Goal: Task Accomplishment & Management: Manage account settings

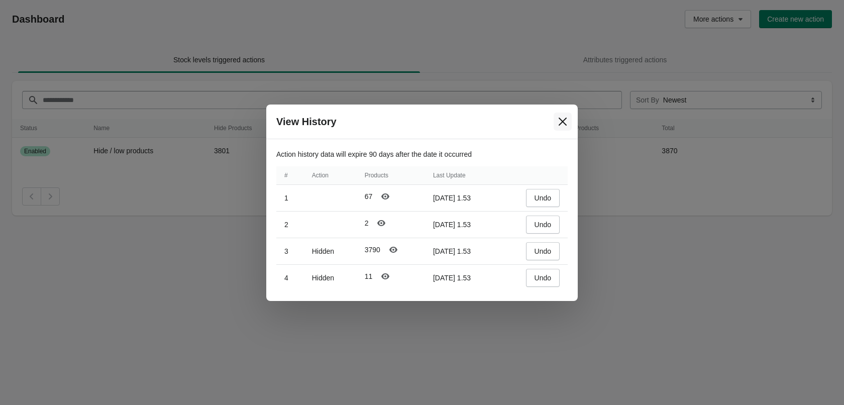
click at [563, 124] on icon "Close" at bounding box center [563, 122] width 10 height 10
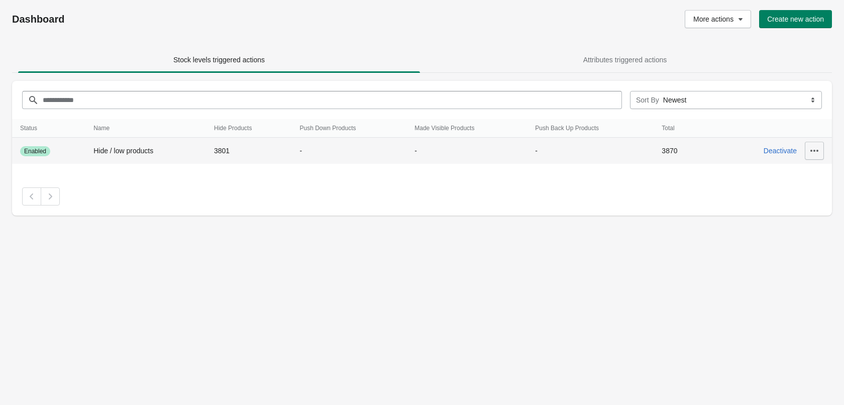
click at [812, 151] on icon "button" at bounding box center [814, 151] width 10 height 10
click at [791, 225] on button "View History" at bounding box center [809, 218] width 53 height 21
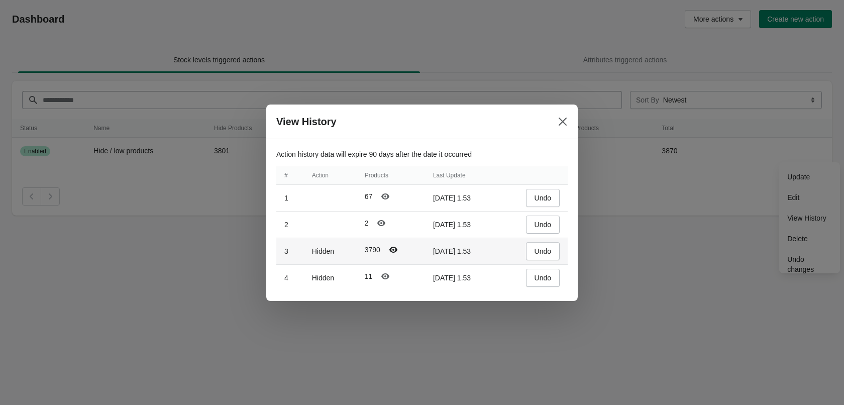
click at [393, 249] on icon "Polarismodal-header1" at bounding box center [393, 250] width 10 height 10
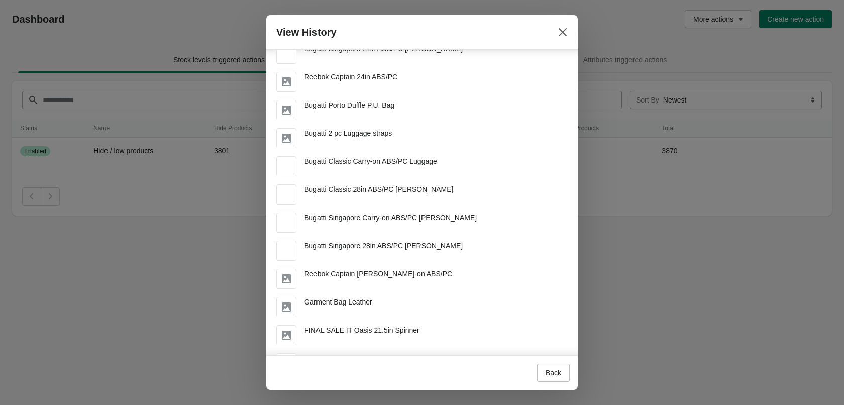
scroll to position [703, 0]
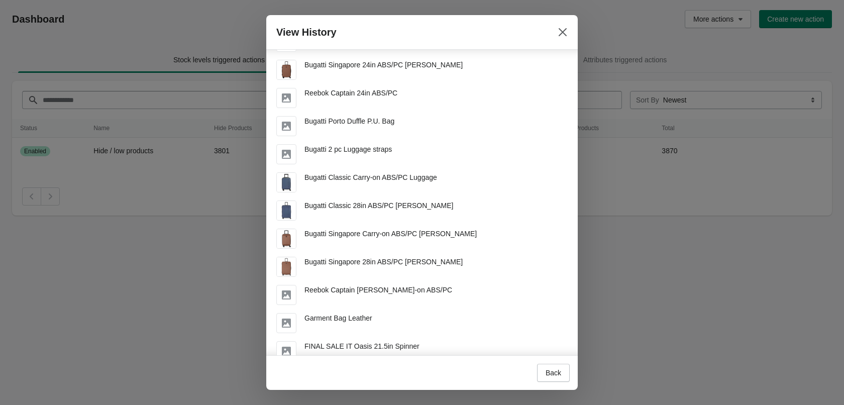
click at [335, 201] on span "Bugatti Classic 28in ABS/PC Luggage" at bounding box center [378, 205] width 149 height 8
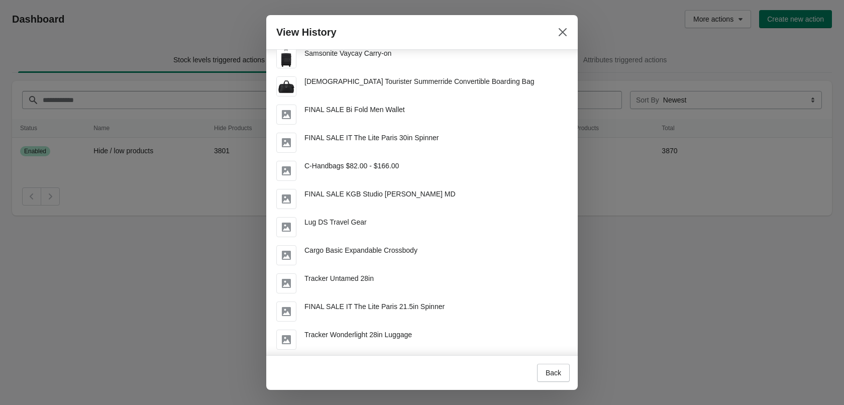
scroll to position [1558, 0]
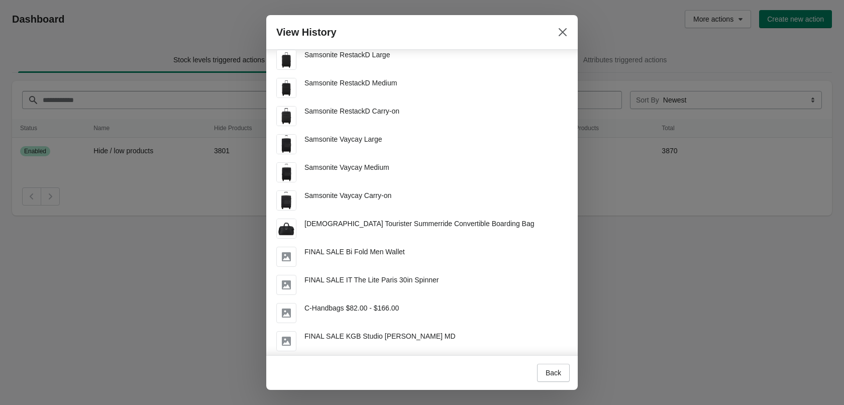
click at [380, 221] on span "American Tourister Summerride Convertible Boarding Bag" at bounding box center [419, 224] width 230 height 8
copy span "American Tourister Summerride Convertible Boarding Bag"
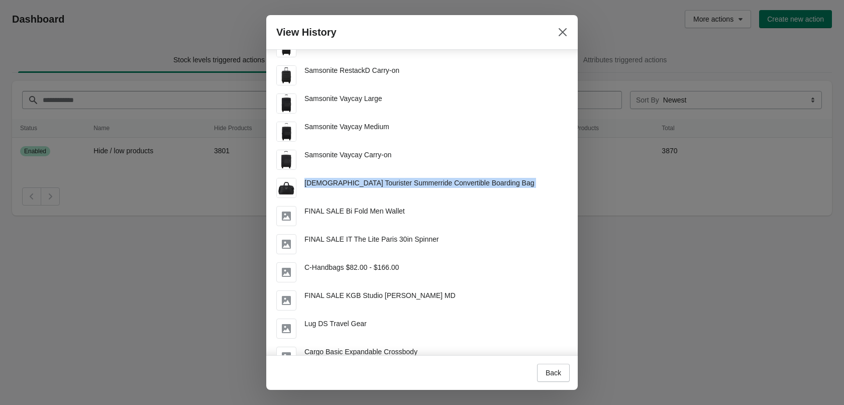
scroll to position [1507, 0]
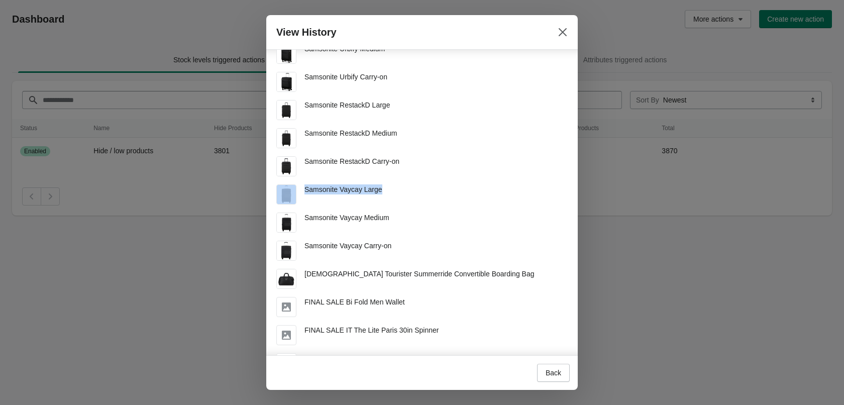
drag, startPoint x: 383, startPoint y: 186, endPoint x: 295, endPoint y: 187, distance: 87.9
click at [295, 187] on div "Samsonite Vaycay Large" at bounding box center [417, 190] width 299 height 28
drag, startPoint x: 322, startPoint y: 185, endPoint x: 337, endPoint y: 175, distance: 18.4
click at [337, 175] on div "Samsonite RestackD Carry-on" at bounding box center [351, 166] width 95 height 20
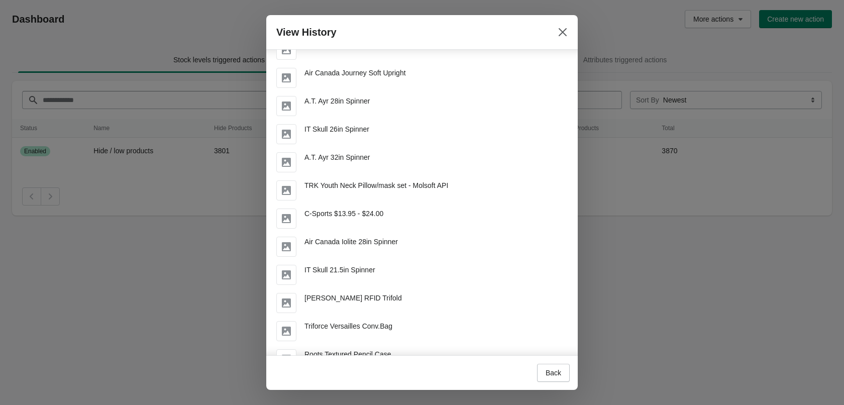
scroll to position [9798, 0]
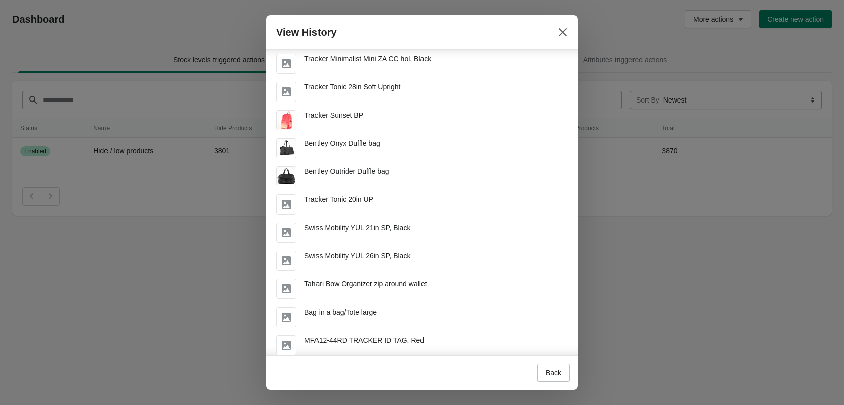
click at [335, 141] on span "Bentley Onyx Duffle bag" at bounding box center [342, 143] width 76 height 8
copy span "Bentley Onyx Duffle bag"
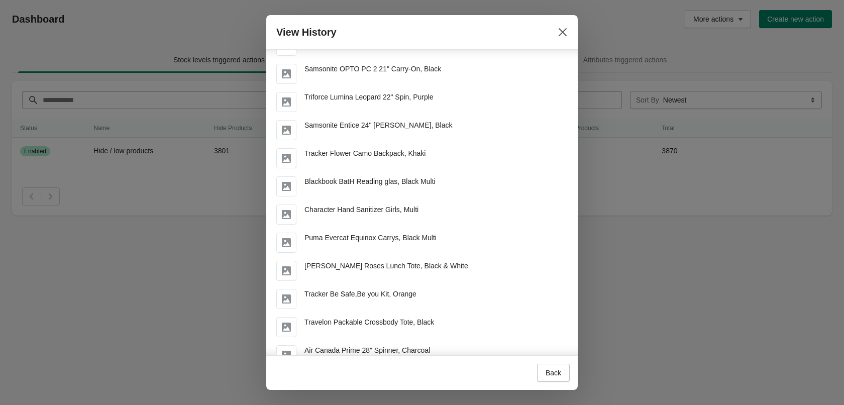
scroll to position [93344, 0]
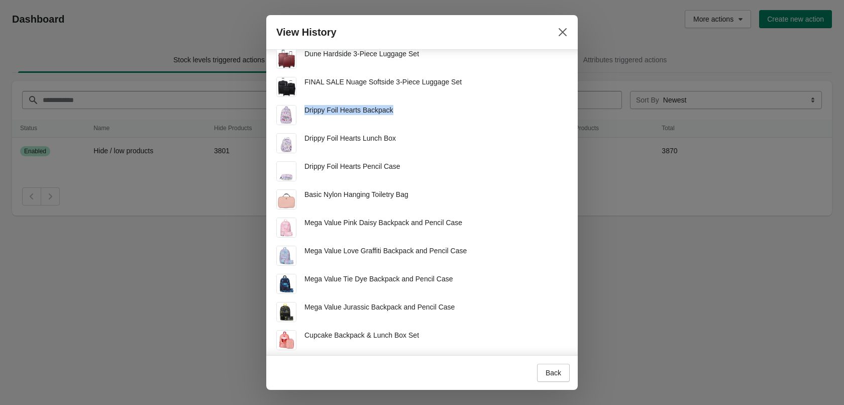
drag, startPoint x: 396, startPoint y: 108, endPoint x: 305, endPoint y: 110, distance: 91.0
click at [305, 110] on div "Drippy Foil Hearts Backpack" at bounding box center [417, 111] width 299 height 28
copy span "Drippy Foil Hearts Backpack"
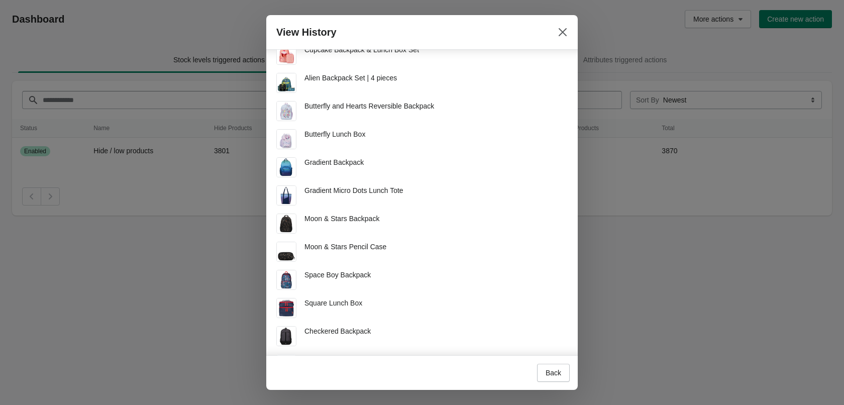
scroll to position [93646, 0]
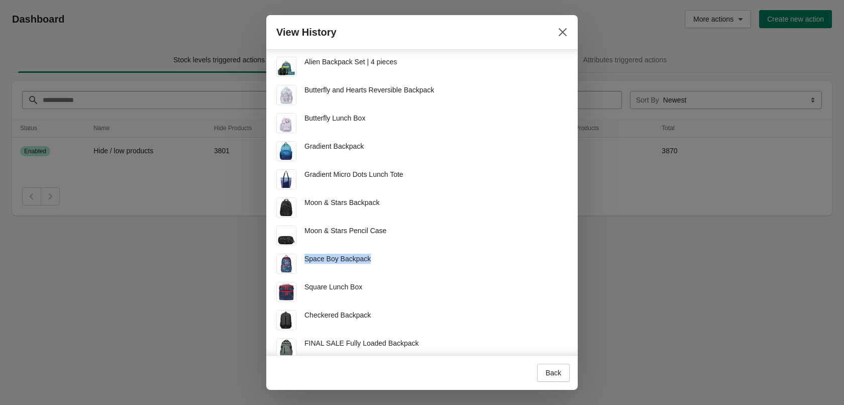
drag, startPoint x: 374, startPoint y: 257, endPoint x: 305, endPoint y: 259, distance: 68.4
click at [305, 259] on div "Space Boy Backpack" at bounding box center [417, 260] width 299 height 28
copy span "Space Boy Backpack"
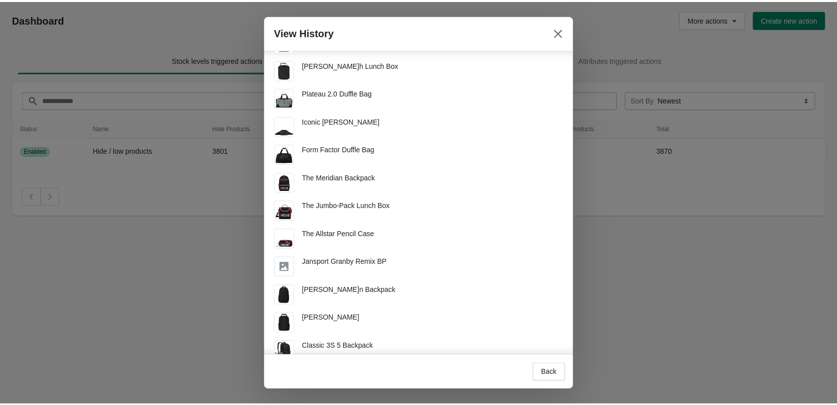
scroll to position [93947, 0]
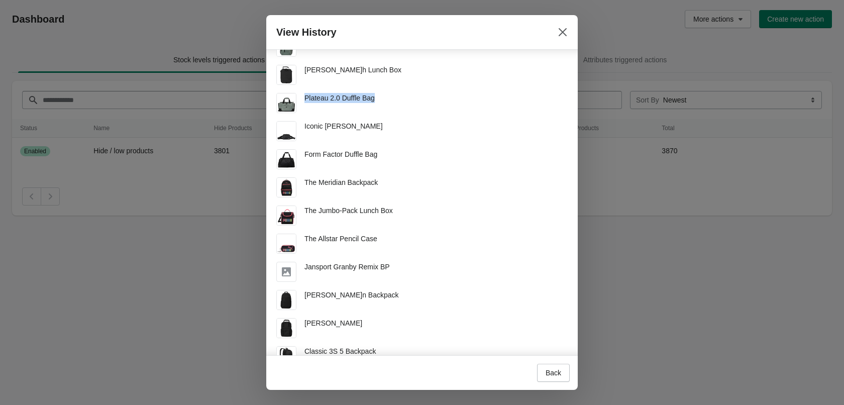
drag, startPoint x: 374, startPoint y: 100, endPoint x: 300, endPoint y: 97, distance: 73.4
click at [300, 97] on div "Plateau 2.0 Duffle Bag" at bounding box center [417, 99] width 299 height 28
copy span "Plateau 2.0 Duffle Bag"
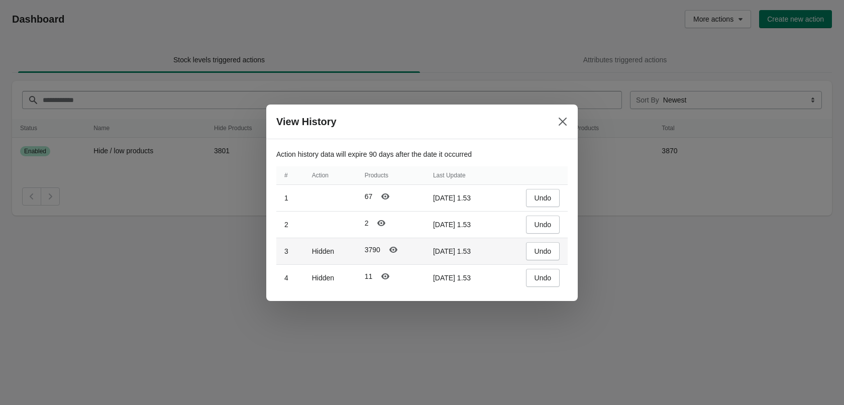
click at [328, 256] on td "Hidden" at bounding box center [330, 251] width 53 height 27
click at [391, 251] on icon "Polarismodal-header7" at bounding box center [393, 250] width 8 height 6
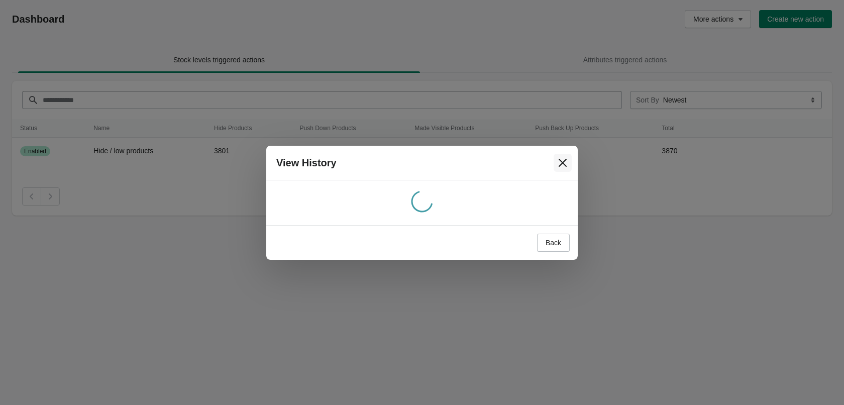
click at [566, 158] on icon "Close" at bounding box center [563, 163] width 10 height 10
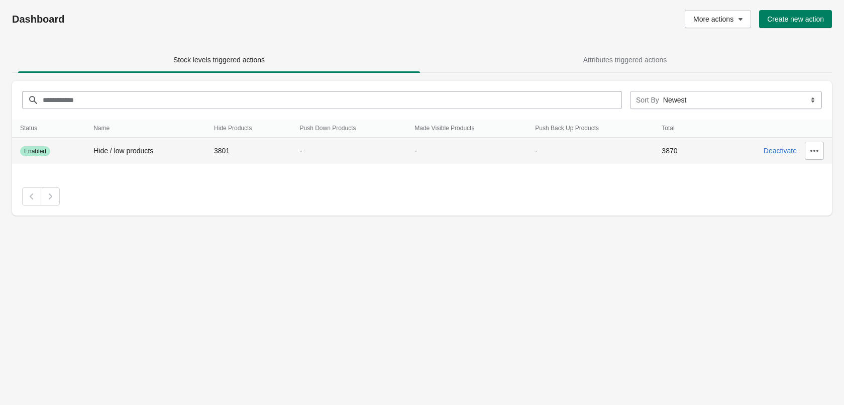
click at [161, 146] on div "Hide / low products" at bounding box center [145, 151] width 105 height 10
click at [818, 148] on icon "button" at bounding box center [814, 151] width 10 height 10
click at [798, 200] on span "Edit" at bounding box center [809, 197] width 45 height 10
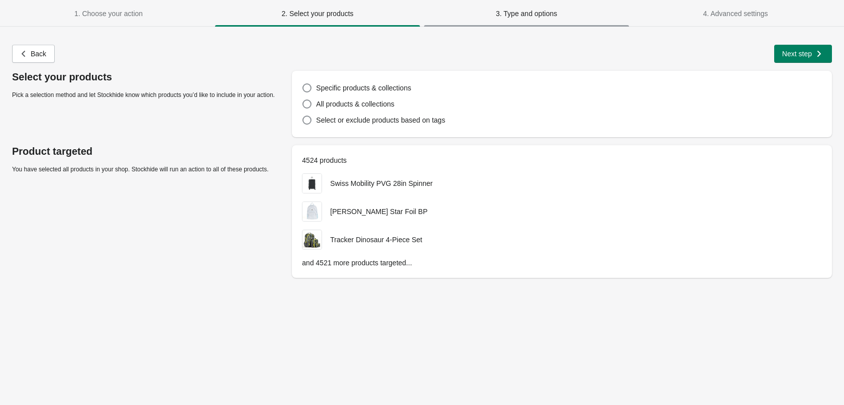
click at [518, 17] on span "3. Type and options" at bounding box center [526, 14] width 61 height 8
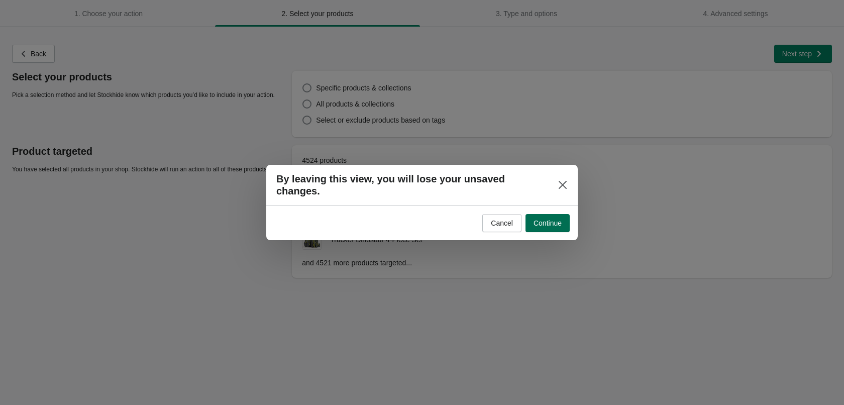
click at [545, 225] on button "Continue" at bounding box center [548, 223] width 44 height 18
select select "**********"
select select "*********"
select select "********"
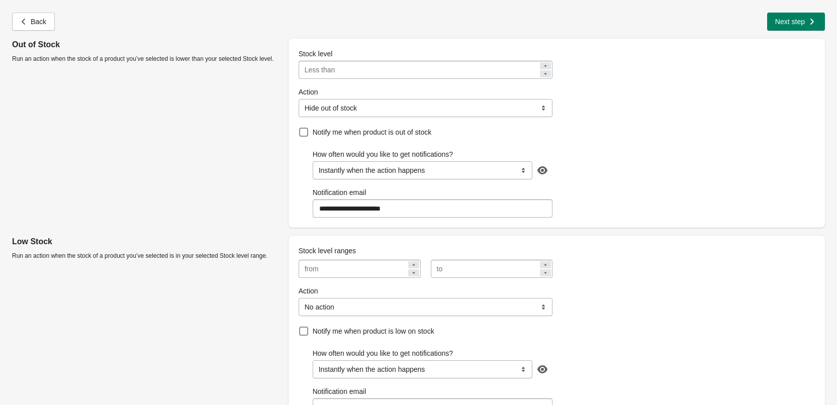
scroll to position [50, 0]
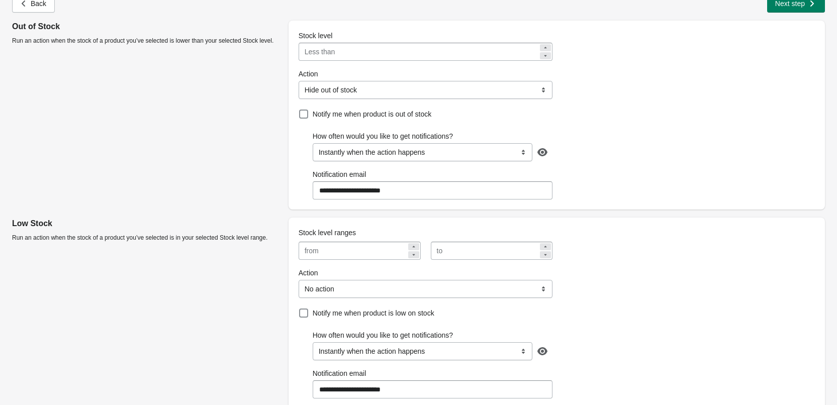
click at [325, 92] on select "**********" at bounding box center [425, 90] width 254 height 18
click at [642, 90] on div "**********" at bounding box center [556, 115] width 516 height 169
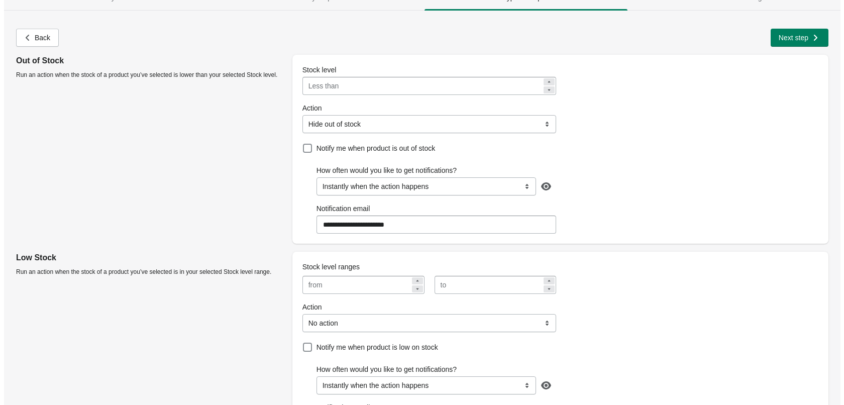
scroll to position [0, 0]
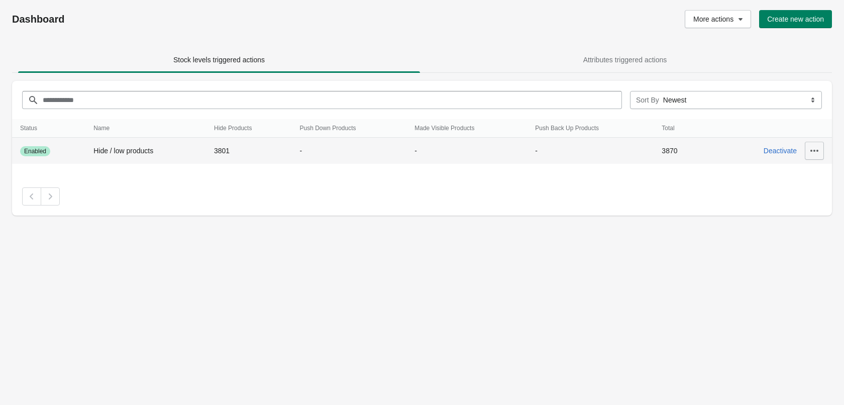
click at [810, 152] on icon "button" at bounding box center [814, 151] width 10 height 10
click at [798, 223] on button "View History" at bounding box center [809, 218] width 53 height 21
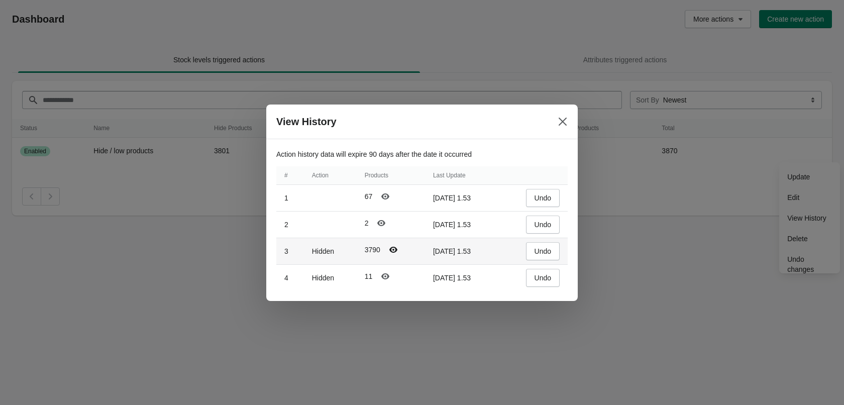
click at [396, 249] on icon "Polarismodal-header19" at bounding box center [393, 250] width 8 height 6
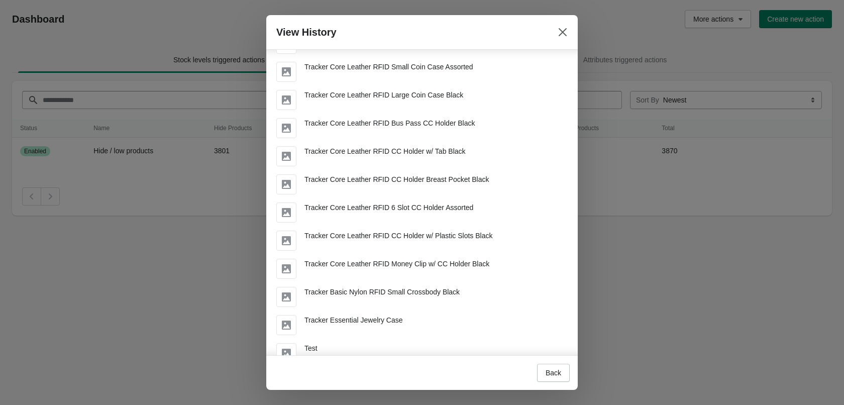
scroll to position [96959, 0]
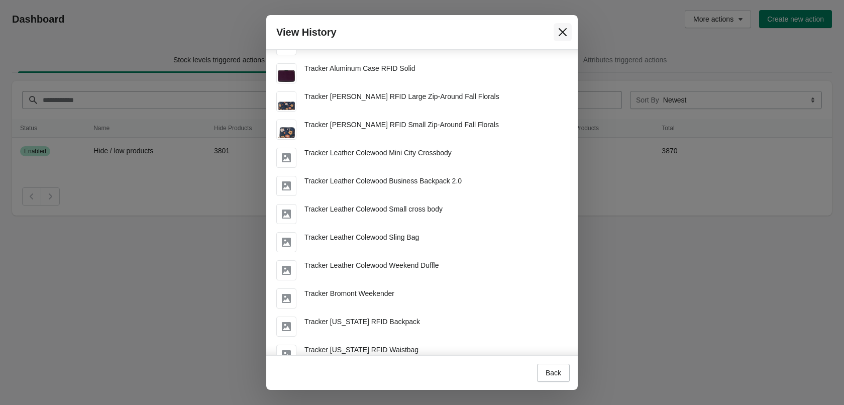
click at [558, 34] on icon "Close" at bounding box center [563, 32] width 10 height 10
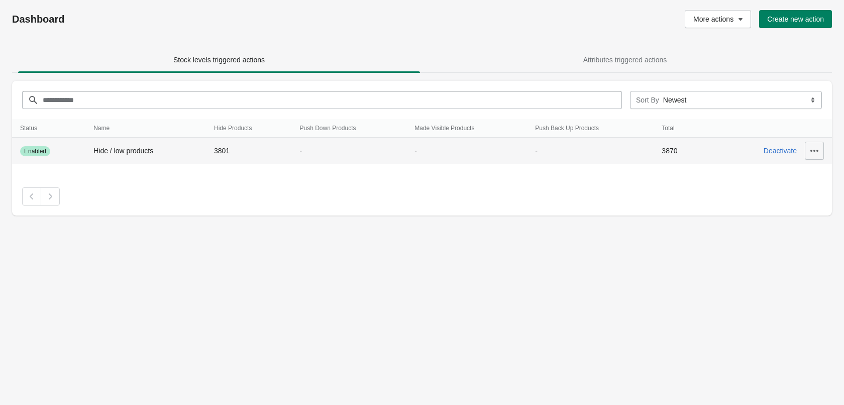
click at [812, 152] on icon "button" at bounding box center [814, 151] width 10 height 10
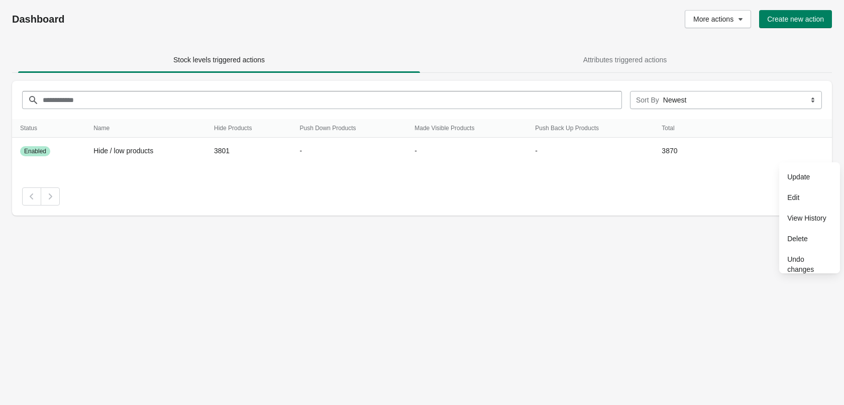
click at [710, 232] on div "Dashboard More actions Create new action Stock levels triggered actions Attribu…" at bounding box center [422, 202] width 844 height 405
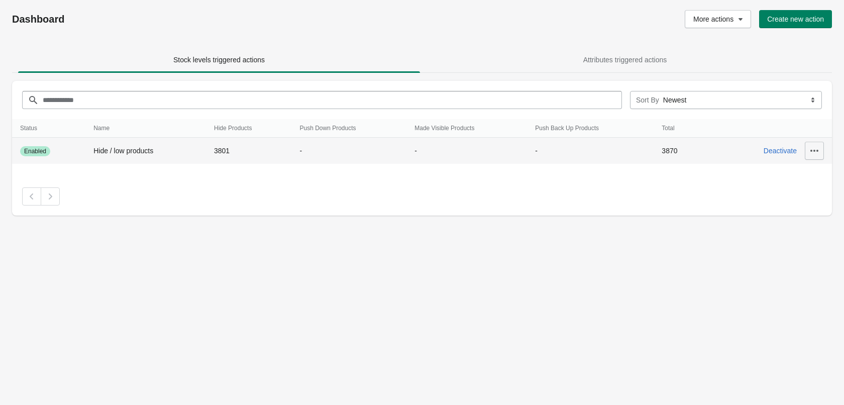
click at [807, 146] on button "button" at bounding box center [814, 151] width 19 height 18
click at [806, 216] on span "View History" at bounding box center [809, 218] width 45 height 10
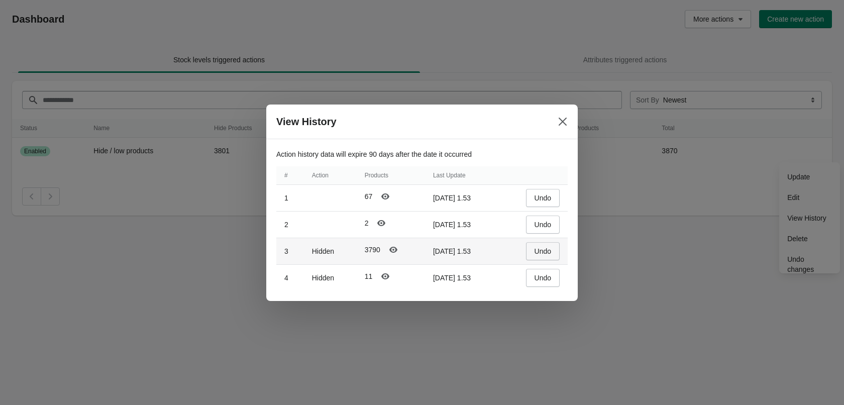
click at [540, 252] on span "Undo" at bounding box center [543, 251] width 17 height 8
click at [531, 282] on button "Undo" at bounding box center [543, 278] width 34 height 18
click at [538, 221] on span "Undo" at bounding box center [543, 225] width 17 height 8
click at [539, 199] on span "Undo" at bounding box center [543, 198] width 17 height 8
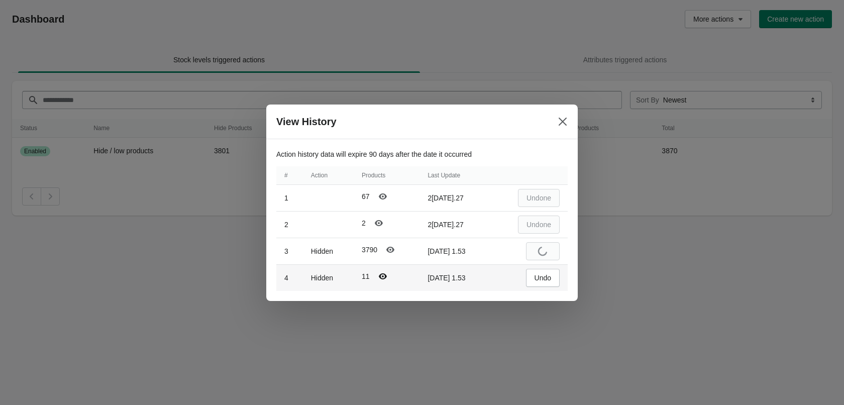
click at [380, 278] on icon "Polarismodal-header19" at bounding box center [383, 276] width 8 height 6
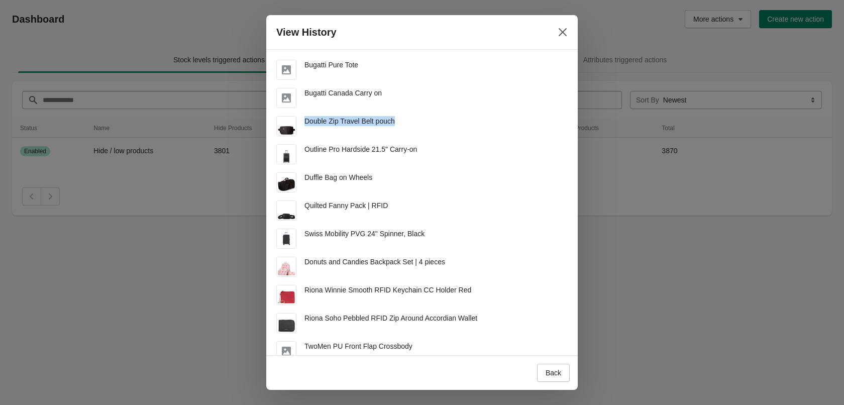
drag, startPoint x: 406, startPoint y: 118, endPoint x: 305, endPoint y: 122, distance: 101.1
click at [305, 122] on div "Double Zip Travel Belt pouch" at bounding box center [417, 122] width 299 height 28
copy span "Double Zip Travel Belt pouch"
click at [560, 372] on span "Back" at bounding box center [554, 373] width 16 height 8
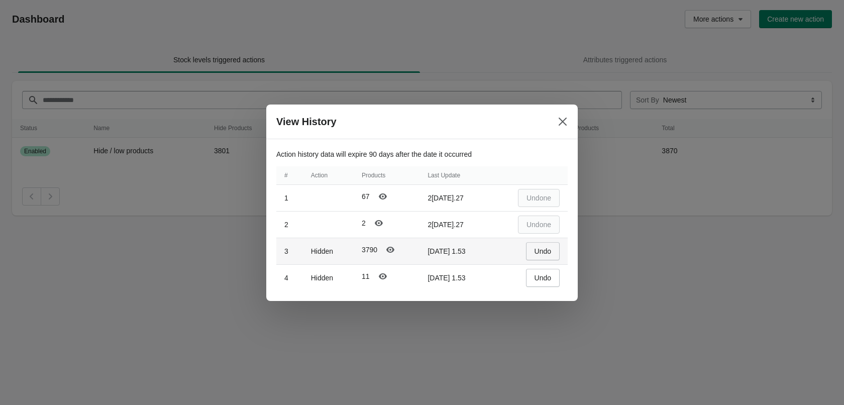
click at [540, 257] on button "Undo" at bounding box center [543, 251] width 34 height 18
click at [390, 250] on icon "Polarismodal-header19" at bounding box center [390, 250] width 8 height 6
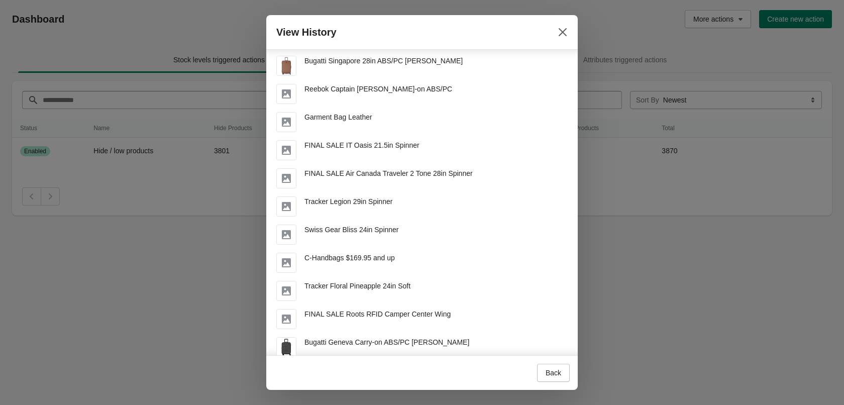
scroll to position [754, 0]
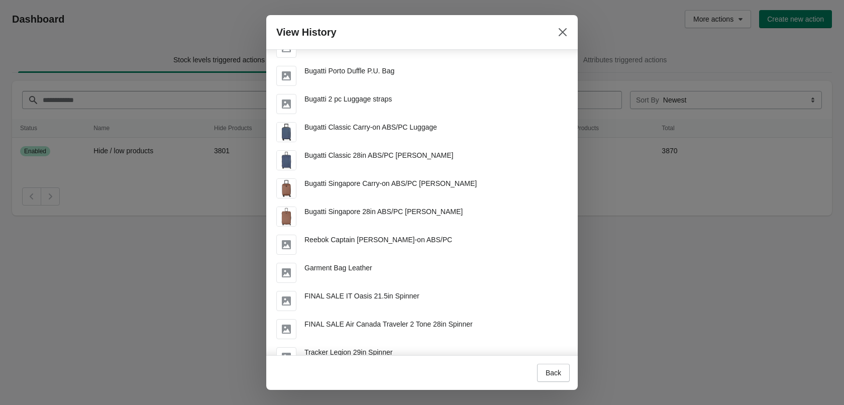
click at [322, 184] on span "Bugatti Singapore Carry-on ABS/PC Luggage" at bounding box center [390, 183] width 172 height 8
copy span "Bugatti Singapore Carry-on ABS/PC Luggage"
click at [552, 29] on div "View History" at bounding box center [421, 32] width 291 height 18
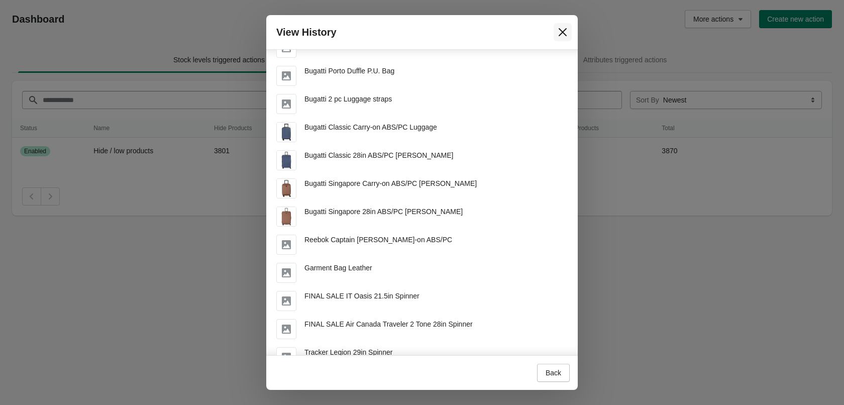
click at [560, 31] on icon "Close" at bounding box center [563, 32] width 10 height 10
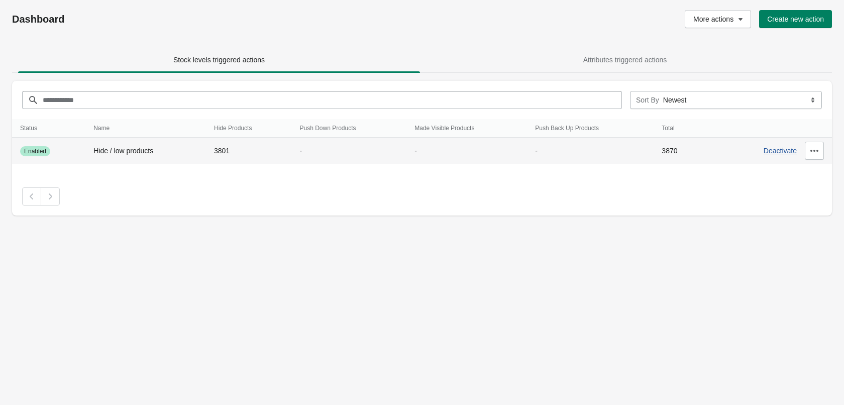
click at [769, 151] on span "Deactivate" at bounding box center [780, 151] width 33 height 8
click at [810, 150] on icon "button" at bounding box center [814, 151] width 10 height 10
click at [812, 260] on span "Undo changes" at bounding box center [809, 264] width 45 height 20
click at [809, 150] on icon "button" at bounding box center [814, 151] width 10 height 10
click at [795, 217] on span "View History" at bounding box center [809, 218] width 45 height 10
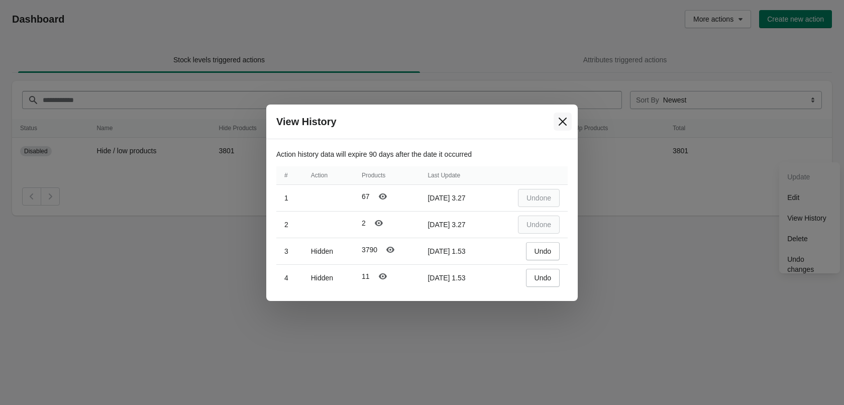
click at [556, 121] on button "Close" at bounding box center [563, 122] width 18 height 18
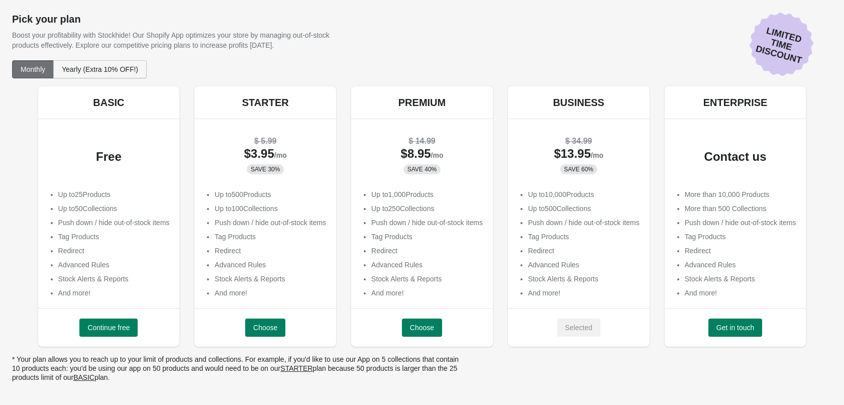
click at [98, 72] on span "Yearly (Extra 10% OFF!)" at bounding box center [100, 69] width 76 height 8
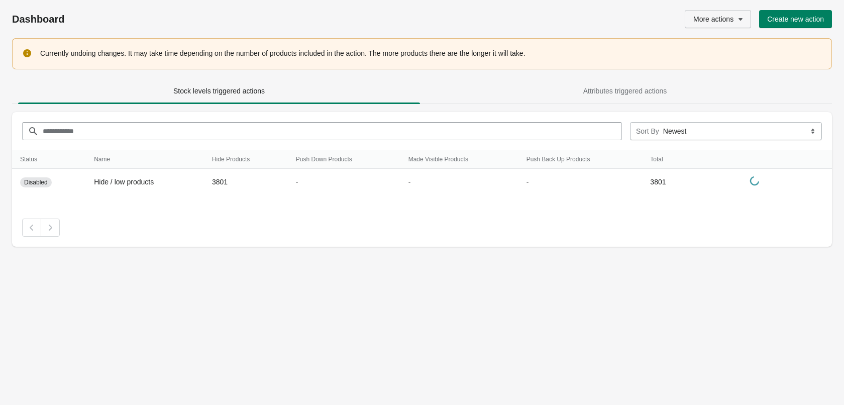
click at [737, 23] on icon "button" at bounding box center [741, 19] width 10 height 10
click at [708, 90] on span "Update actions" at bounding box center [716, 86] width 47 height 10
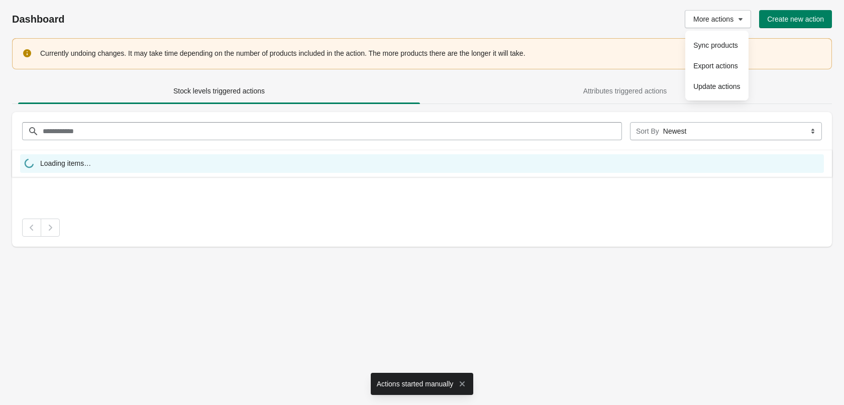
click at [648, 2] on div "Dashboard More actions Create new action" at bounding box center [422, 19] width 820 height 38
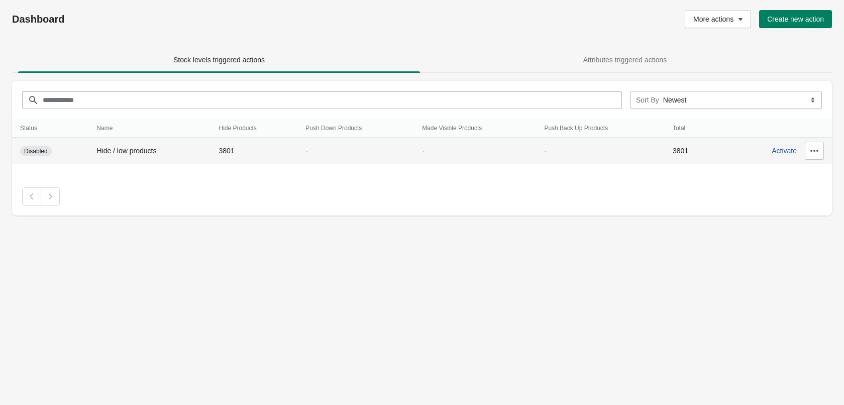
click at [780, 153] on span "Activate" at bounding box center [784, 151] width 25 height 8
click at [807, 151] on button "button" at bounding box center [814, 151] width 19 height 18
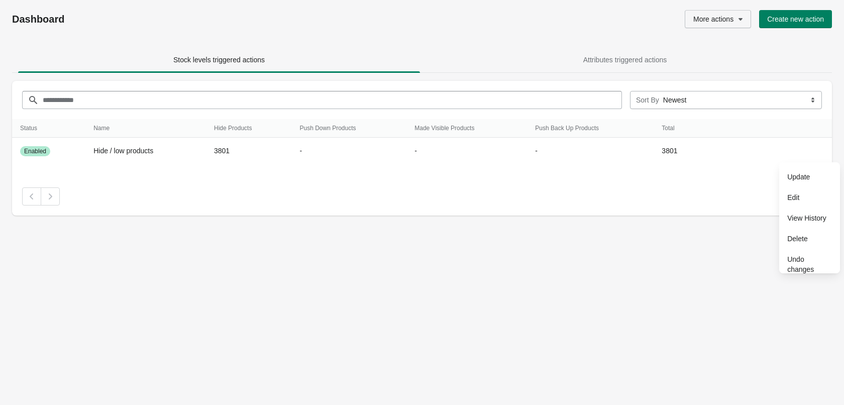
click at [723, 15] on span "More actions" at bounding box center [713, 19] width 40 height 8
click at [710, 92] on button "Update actions" at bounding box center [716, 86] width 55 height 21
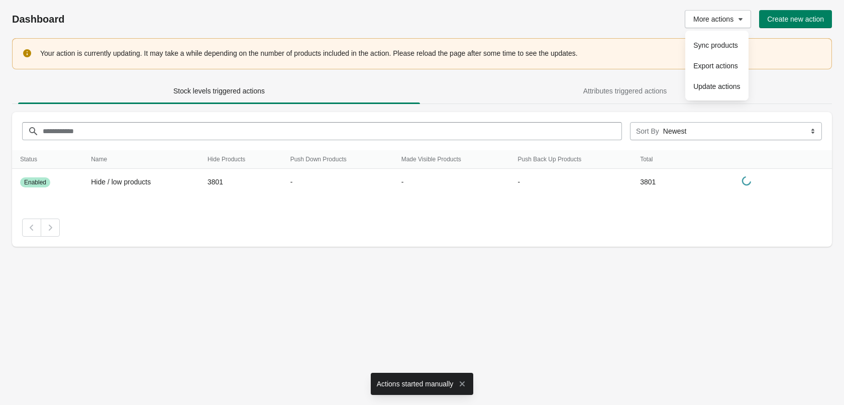
click at [569, 247] on div at bounding box center [422, 228] width 820 height 38
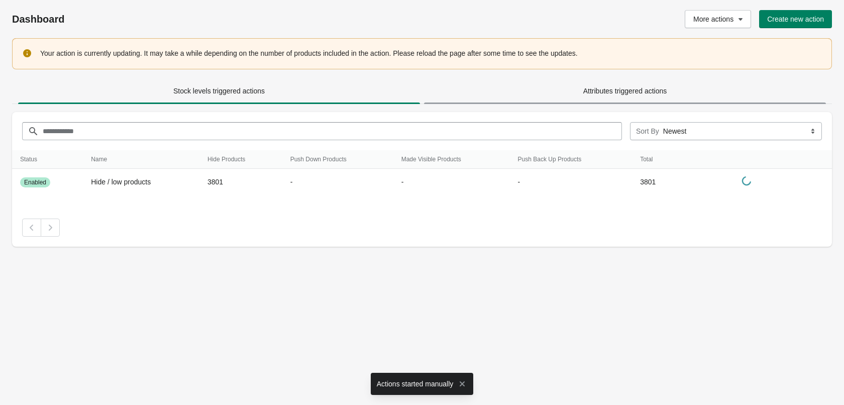
click at [611, 97] on span "Attributes triggered actions" at bounding box center [625, 91] width 402 height 18
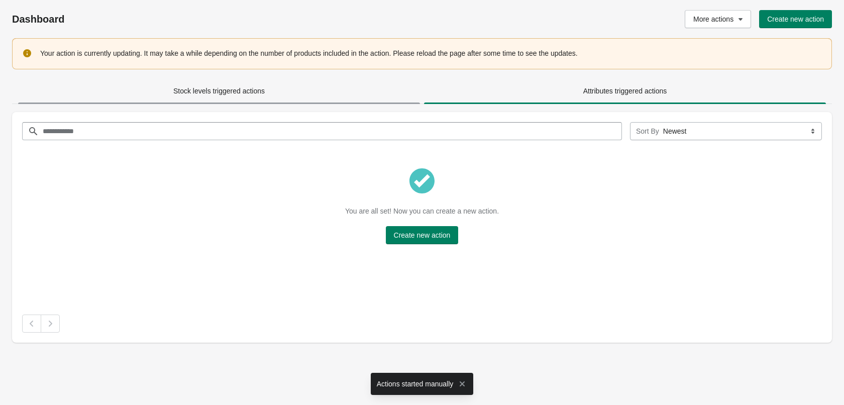
click at [239, 90] on span "Stock levels triggered actions" at bounding box center [218, 91] width 91 height 8
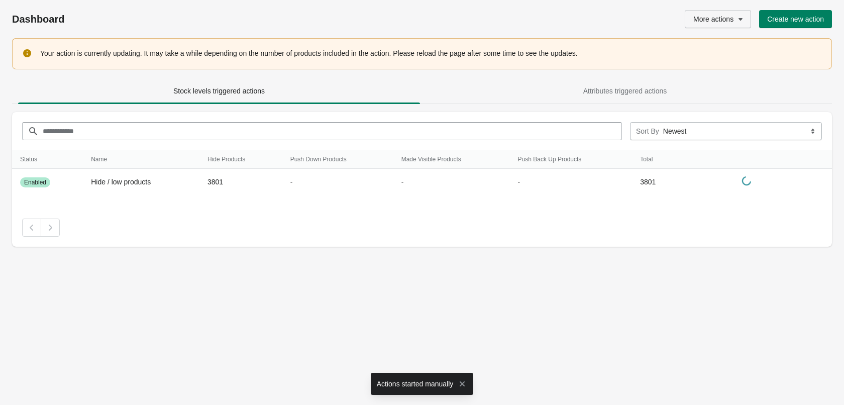
click at [725, 18] on span "More actions" at bounding box center [713, 19] width 40 height 8
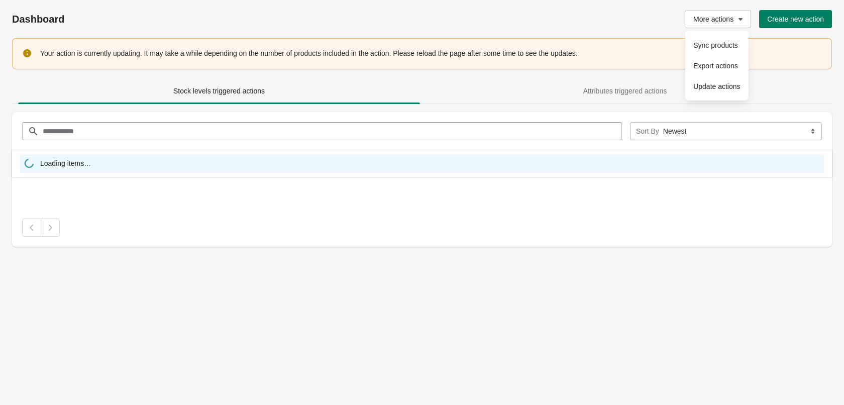
click at [559, 278] on div "Dashboard More actions Create new action Your action is currently updating. It …" at bounding box center [422, 202] width 844 height 405
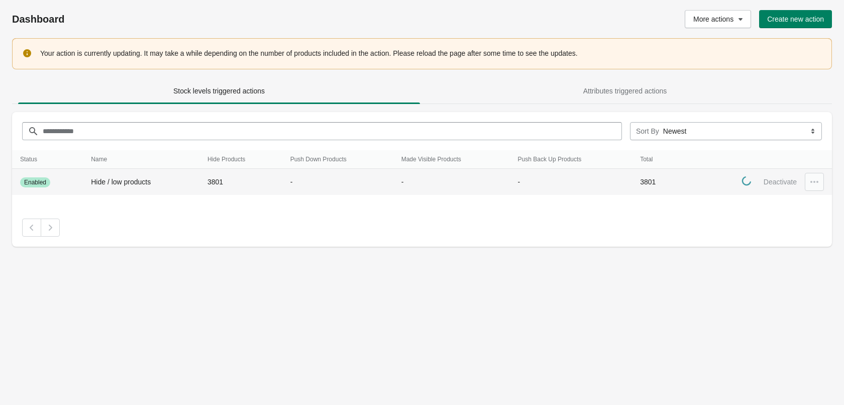
click at [809, 182] on div at bounding box center [814, 182] width 19 height 18
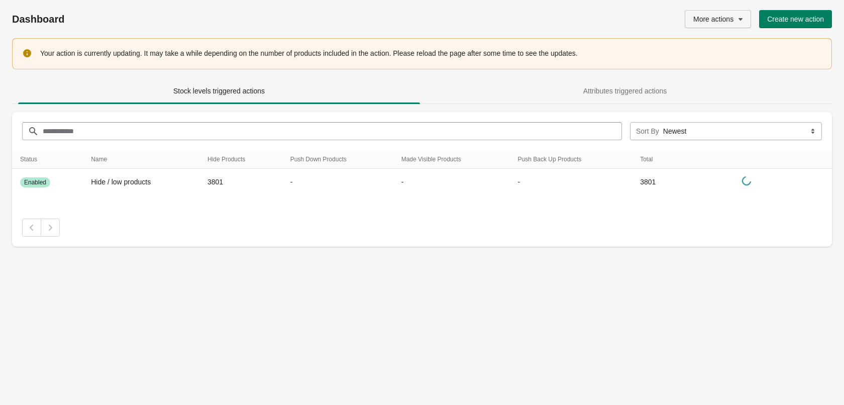
click at [714, 18] on span "More actions" at bounding box center [713, 19] width 40 height 8
click at [595, 23] on div "More actions Create new action" at bounding box center [605, 19] width 453 height 18
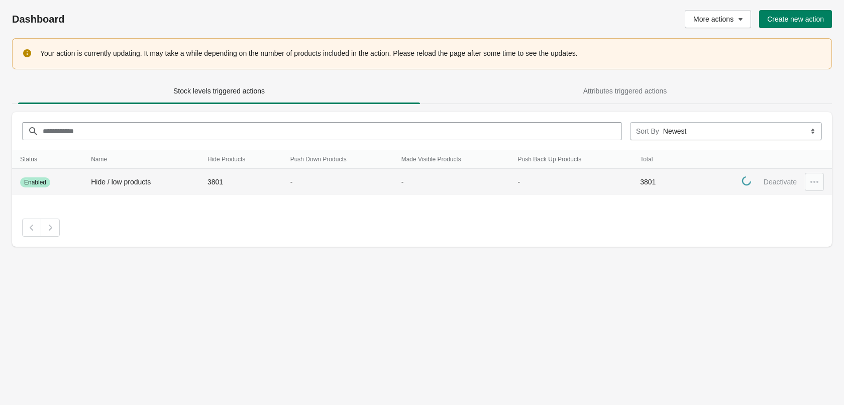
click at [813, 187] on div at bounding box center [814, 182] width 19 height 18
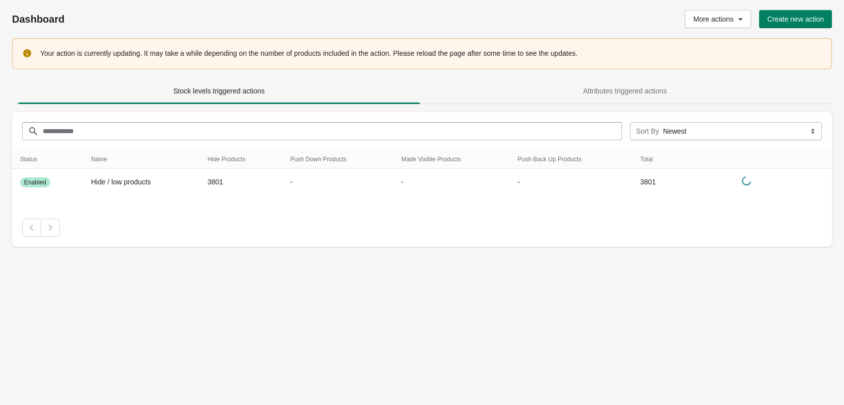
click at [557, 292] on div "Dashboard More actions Create new action Your action is currently updating. It …" at bounding box center [422, 202] width 844 height 405
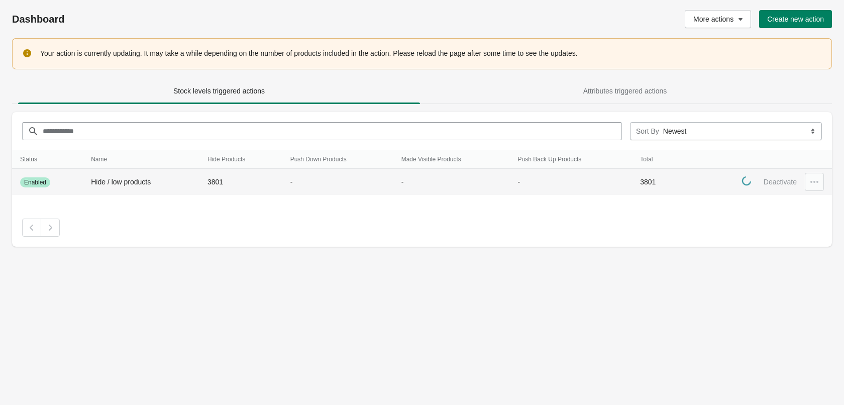
click at [34, 181] on span "Enabled" at bounding box center [35, 182] width 22 height 8
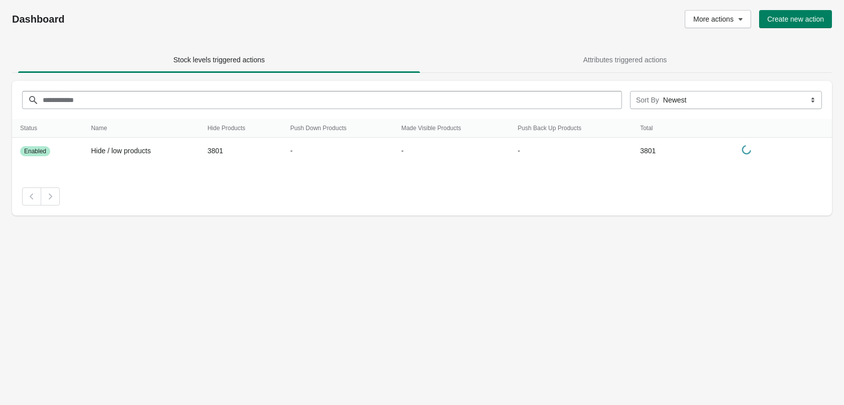
click at [640, 20] on div "More actions Create new action" at bounding box center [605, 19] width 453 height 18
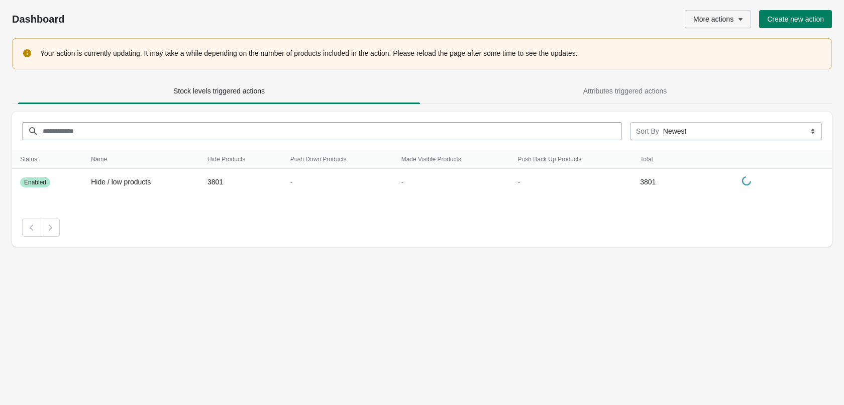
click at [720, 16] on span "More actions" at bounding box center [713, 19] width 40 height 8
click at [626, 26] on div "More actions Create new action" at bounding box center [605, 19] width 453 height 18
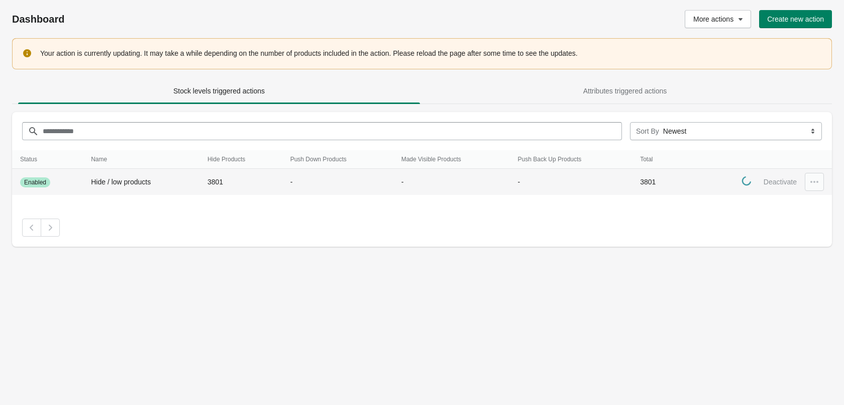
click at [801, 184] on div "Deactivate" at bounding box center [790, 180] width 68 height 22
click at [789, 179] on div "Deactivate" at bounding box center [780, 181] width 41 height 11
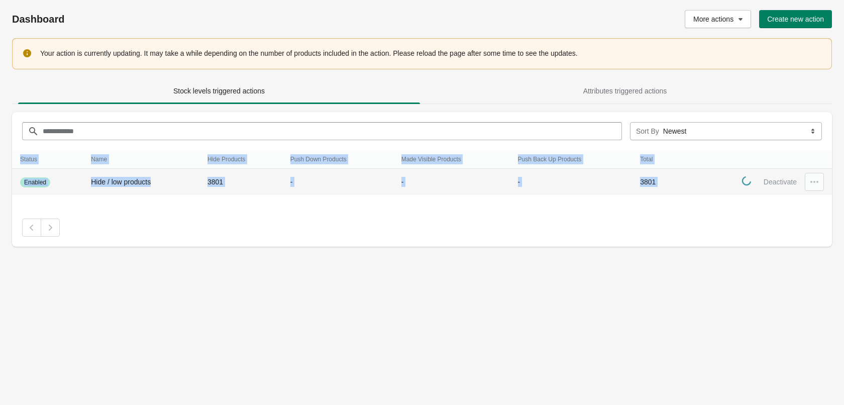
click at [789, 179] on div "Deactivate" at bounding box center [780, 181] width 41 height 11
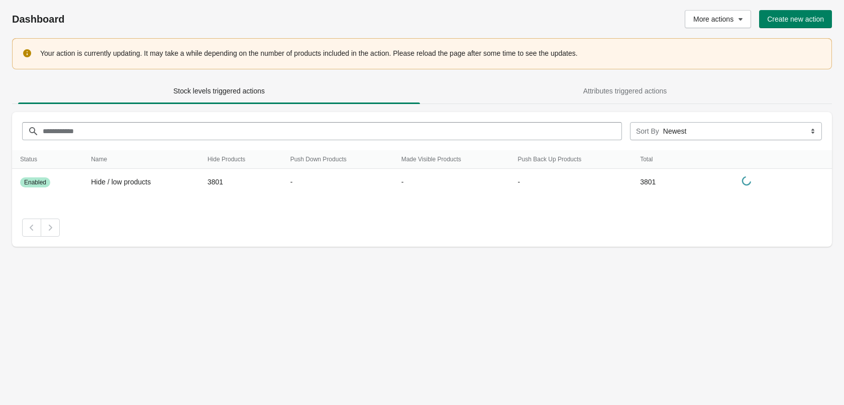
click at [612, 4] on div "Dashboard More actions Create new action" at bounding box center [422, 19] width 820 height 38
click at [651, 267] on div "Dashboard More actions Create new action Your action is currently updating. It …" at bounding box center [422, 202] width 844 height 405
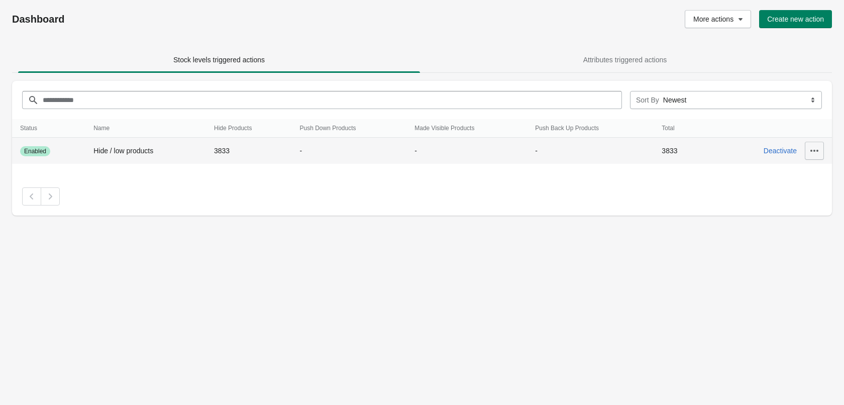
click at [820, 150] on button "button" at bounding box center [814, 151] width 19 height 18
click at [806, 198] on span "Edit" at bounding box center [809, 197] width 45 height 10
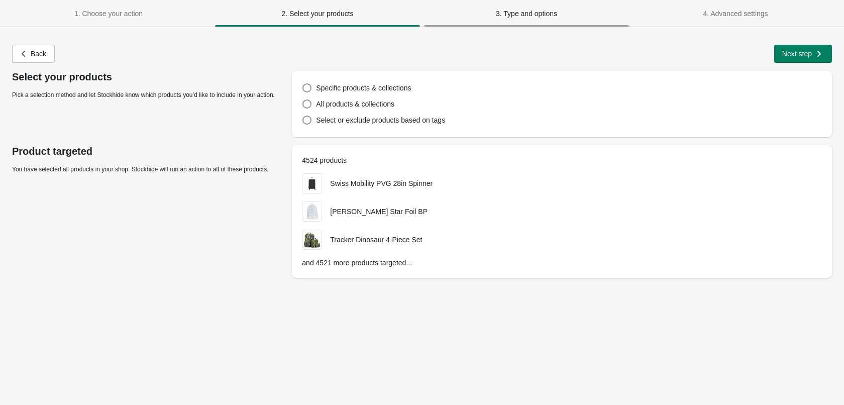
click at [527, 20] on span "3. Type and options" at bounding box center [526, 14] width 205 height 18
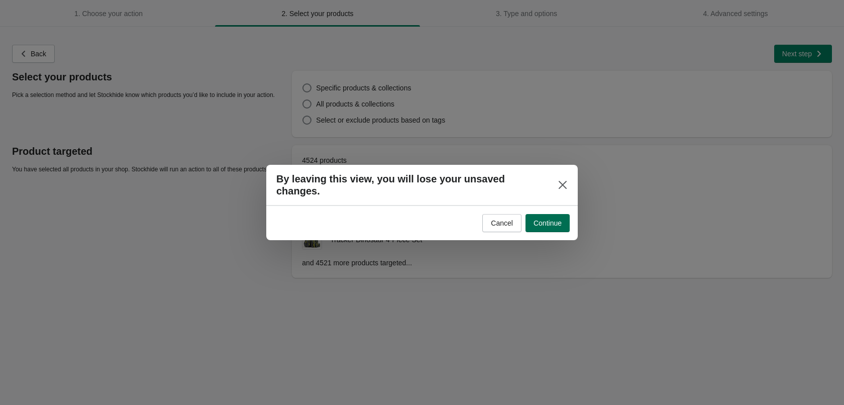
click at [555, 225] on button "Continue" at bounding box center [548, 223] width 44 height 18
select select "**********"
select select "*********"
select select "********"
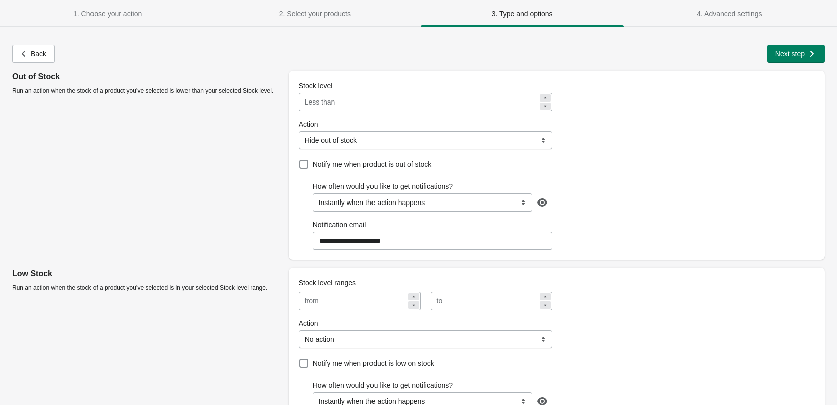
click at [381, 103] on input "***" at bounding box center [438, 102] width 199 height 18
type input "****"
click at [446, 140] on div "**********" at bounding box center [425, 134] width 254 height 30
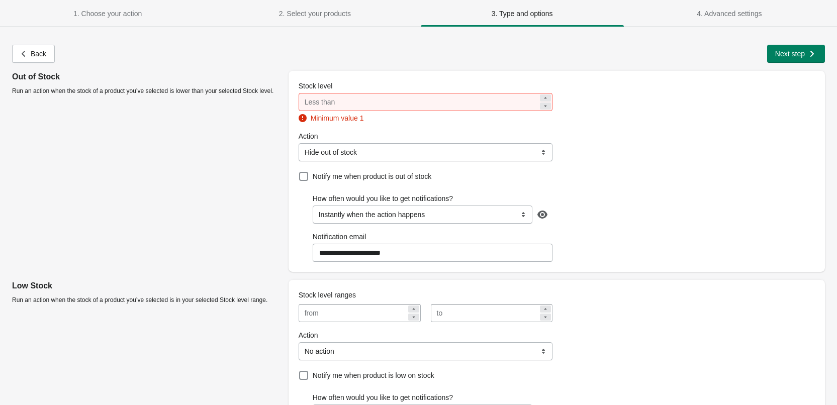
select select "**********"
click at [298, 143] on select "**********" at bounding box center [425, 152] width 254 height 18
click at [376, 131] on div "**********" at bounding box center [425, 167] width 254 height 189
click at [725, 14] on span "4. Advanced settings" at bounding box center [728, 14] width 65 height 8
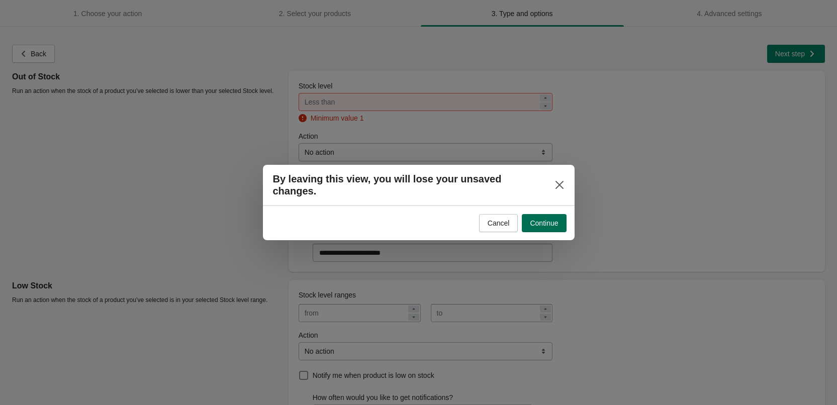
click at [540, 219] on span "Continue" at bounding box center [544, 223] width 28 height 8
select select "**********"
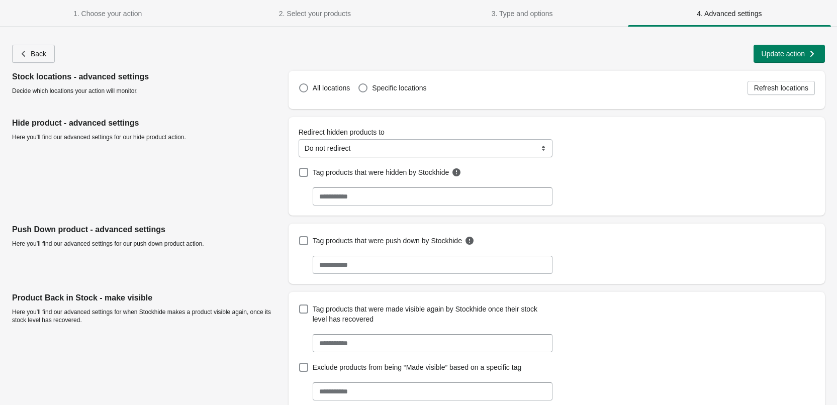
click at [32, 56] on span "Back" at bounding box center [39, 54] width 16 height 8
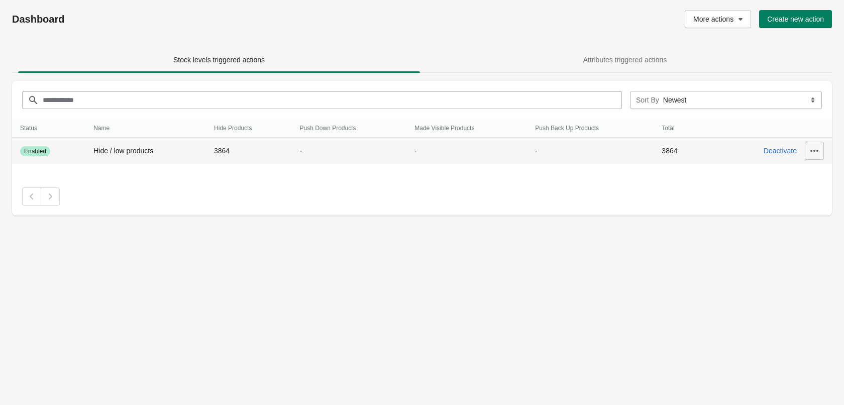
click at [813, 147] on icon "button" at bounding box center [814, 151] width 10 height 10
click at [809, 237] on span "Delete" at bounding box center [809, 239] width 45 height 10
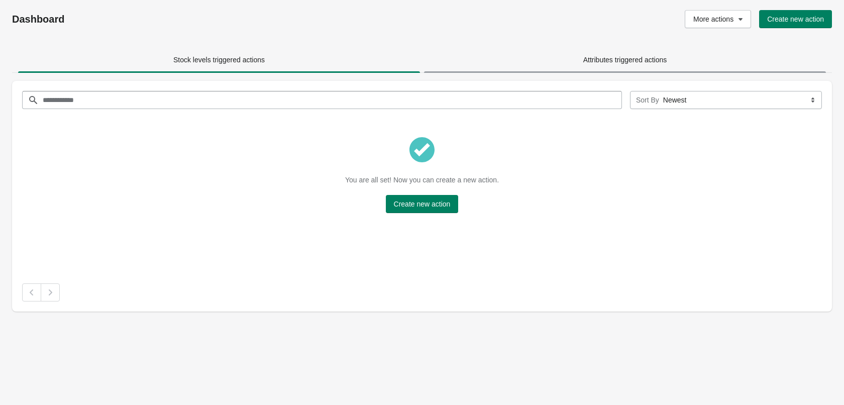
click at [592, 64] on span "Attributes triggered actions" at bounding box center [625, 60] width 402 height 18
